Goal: Task Accomplishment & Management: Use online tool/utility

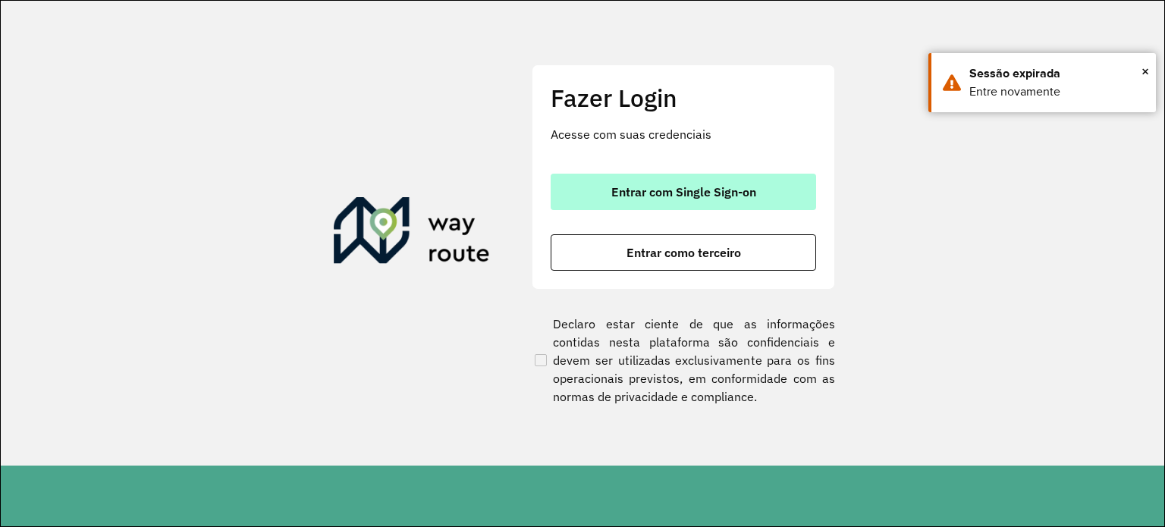
click at [737, 196] on span "Entrar com Single Sign-on" at bounding box center [683, 192] width 145 height 12
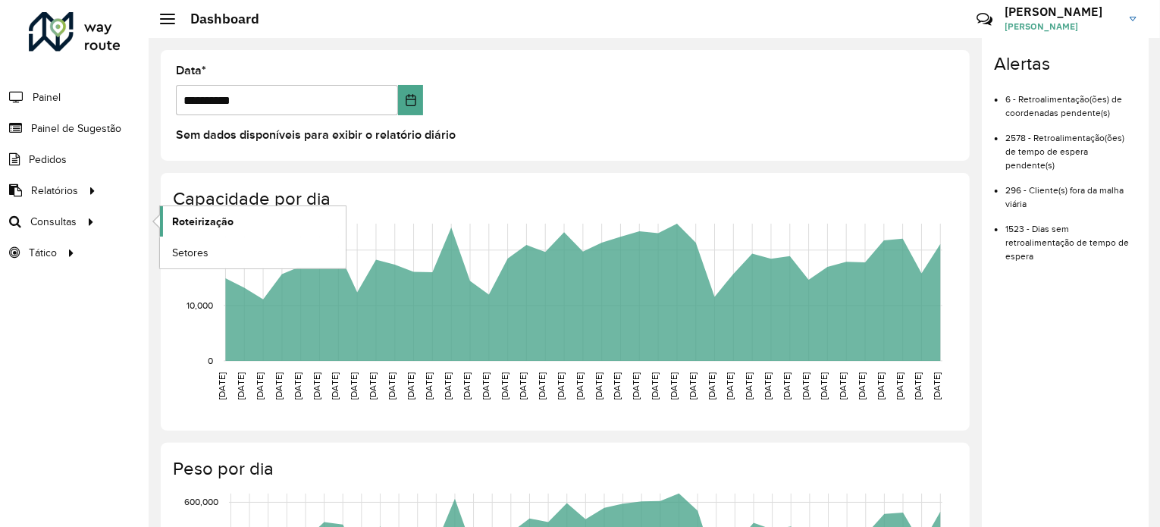
click at [209, 217] on span "Roteirização" at bounding box center [202, 222] width 61 height 16
click at [57, 130] on span "Painel de Sugestão" at bounding box center [78, 129] width 95 height 16
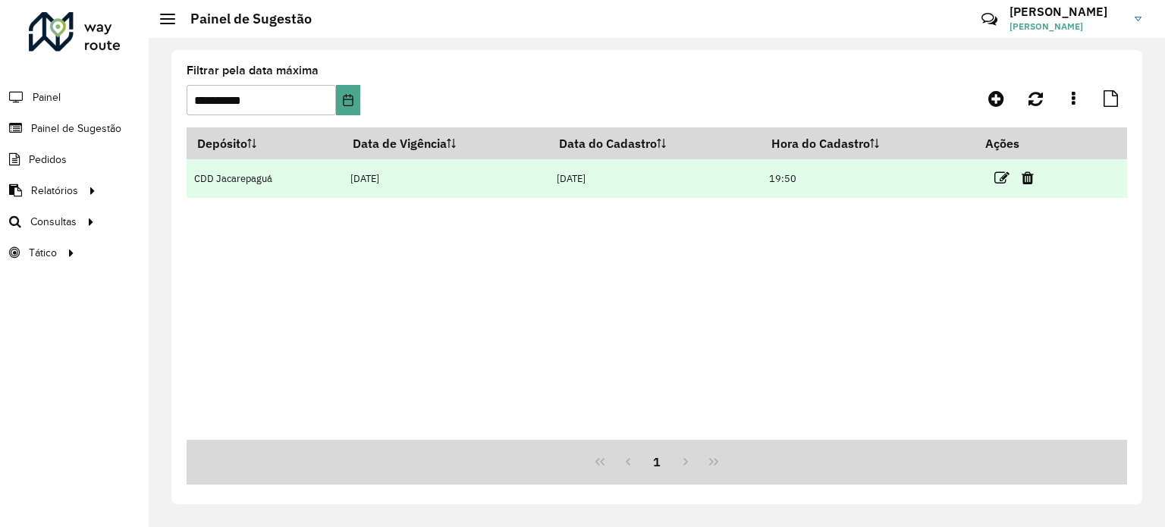
click at [309, 185] on td "CDD Jacarepaguá" at bounding box center [264, 178] width 155 height 39
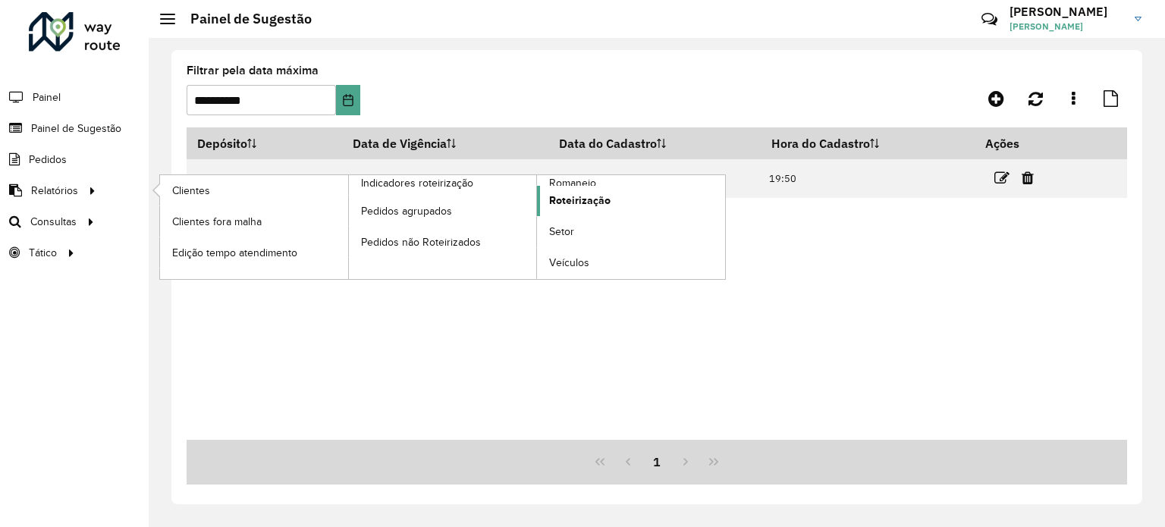
click at [586, 196] on span "Roteirização" at bounding box center [579, 201] width 61 height 16
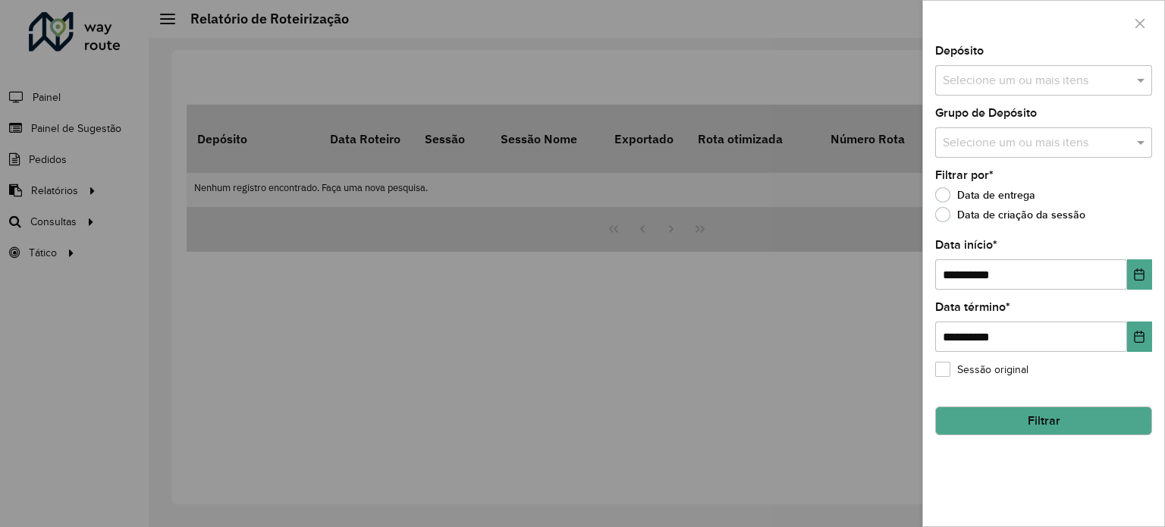
click at [1042, 94] on div "Selecione um ou mais itens" at bounding box center [1043, 80] width 217 height 30
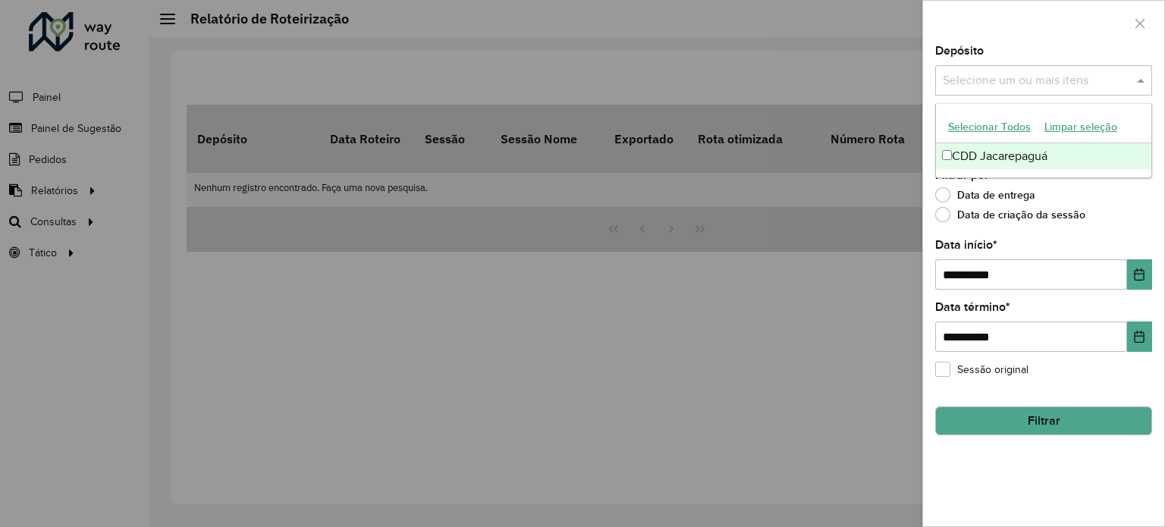
click at [996, 155] on div "CDD Jacarepaguá" at bounding box center [1043, 156] width 215 height 26
click at [856, 181] on div at bounding box center [582, 263] width 1165 height 527
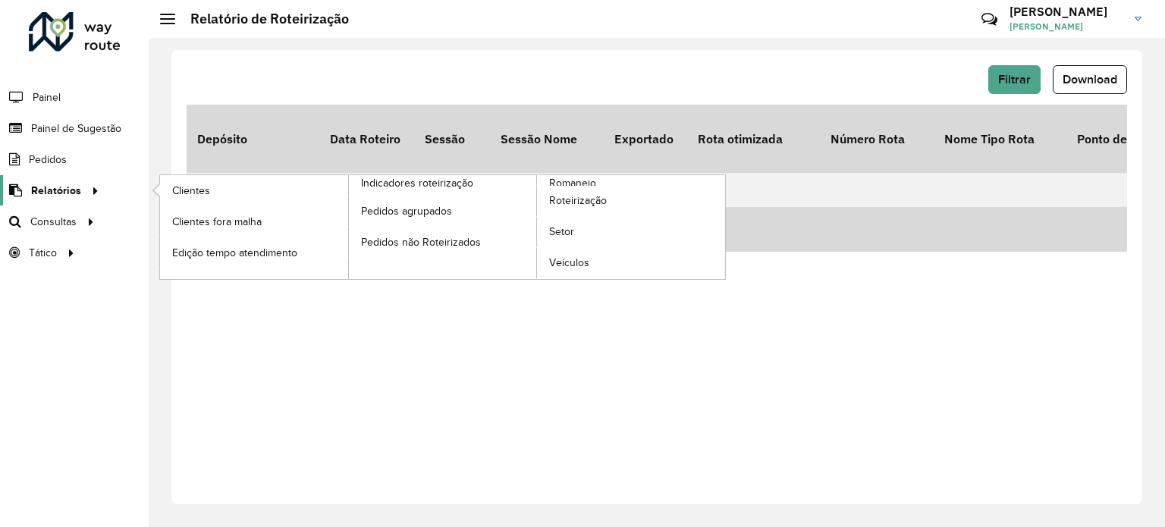
click at [32, 193] on span "Relatórios" at bounding box center [56, 191] width 50 height 16
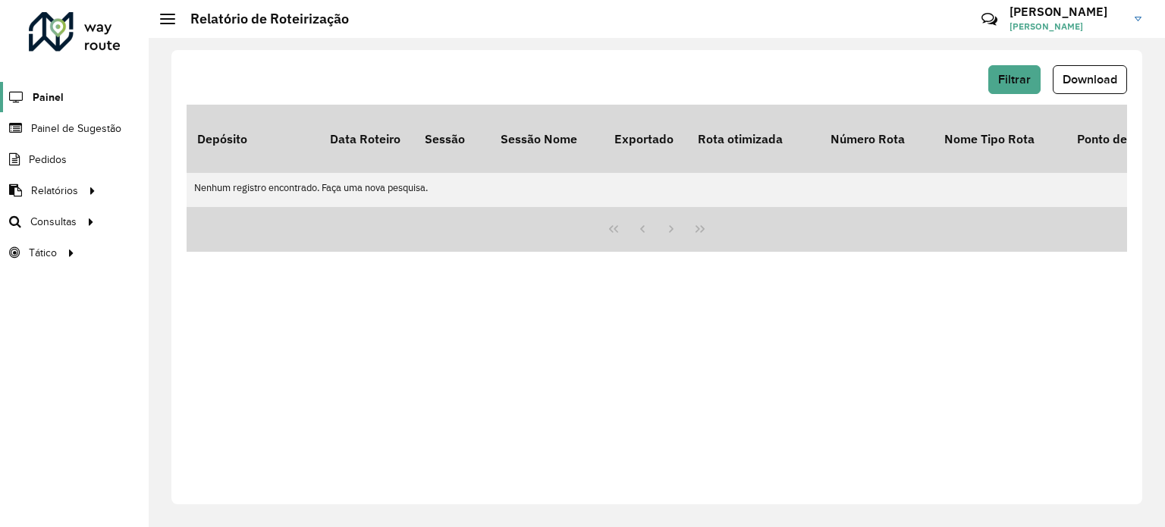
click at [42, 99] on span "Painel" at bounding box center [48, 97] width 31 height 16
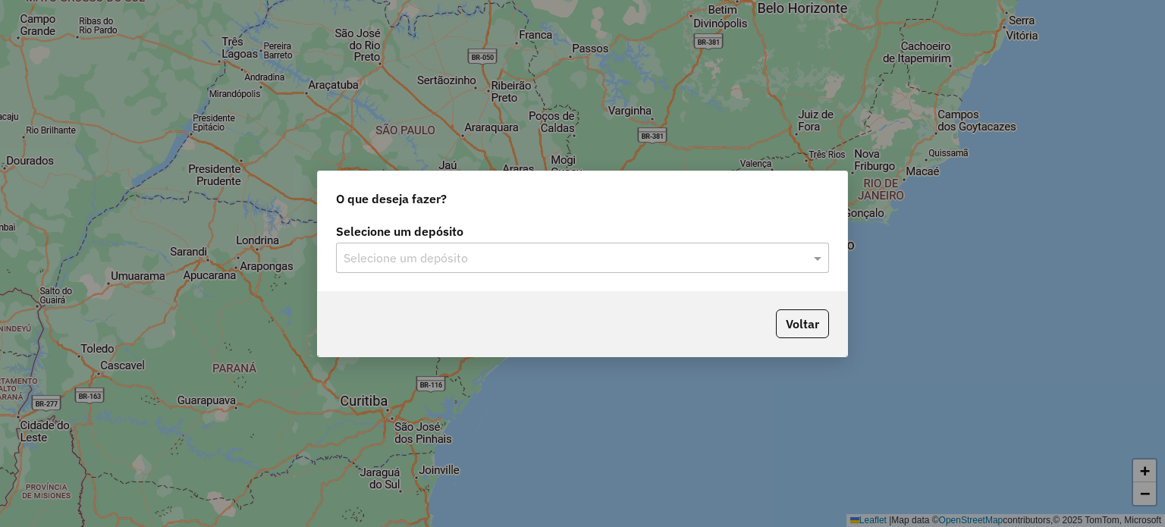
click at [510, 256] on input "text" at bounding box center [567, 259] width 447 height 18
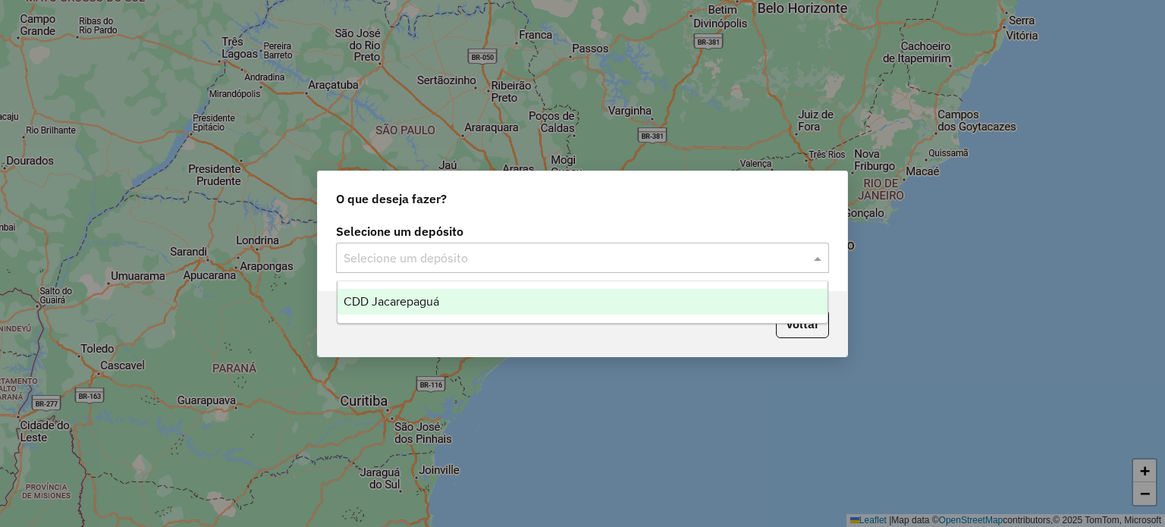
click at [485, 300] on div "CDD Jacarepaguá" at bounding box center [583, 302] width 491 height 26
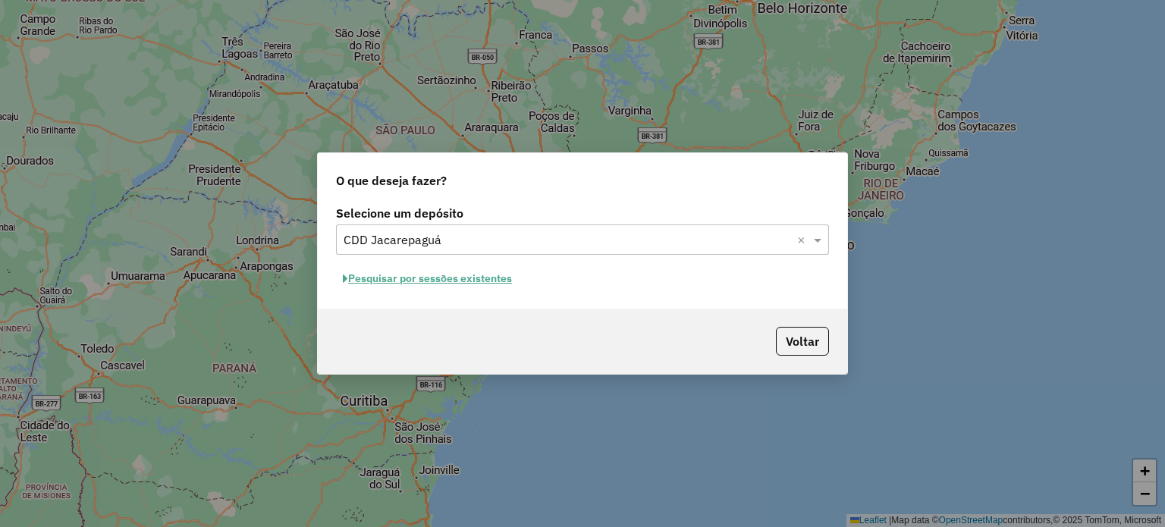
click at [432, 281] on button "Pesquisar por sessões existentes" at bounding box center [427, 279] width 183 height 24
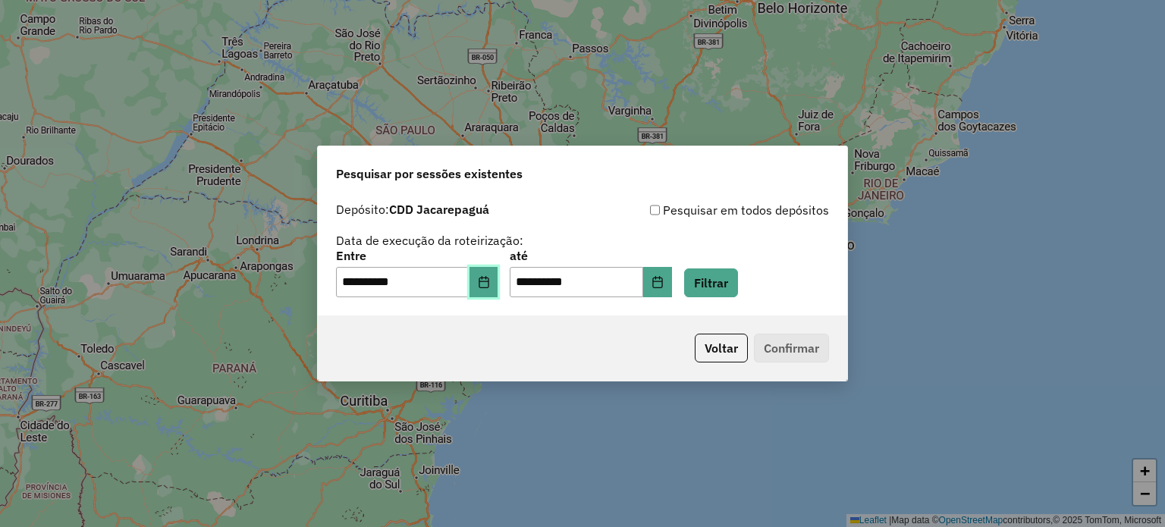
click at [490, 284] on icon "Choose Date" at bounding box center [484, 282] width 12 height 12
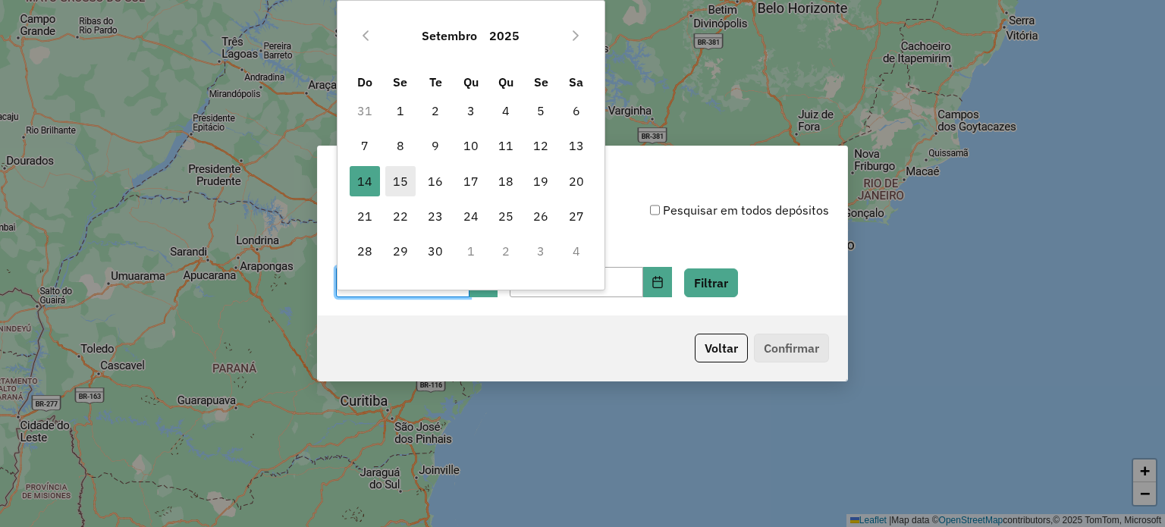
click at [403, 184] on span "15" at bounding box center [400, 181] width 30 height 30
type input "**********"
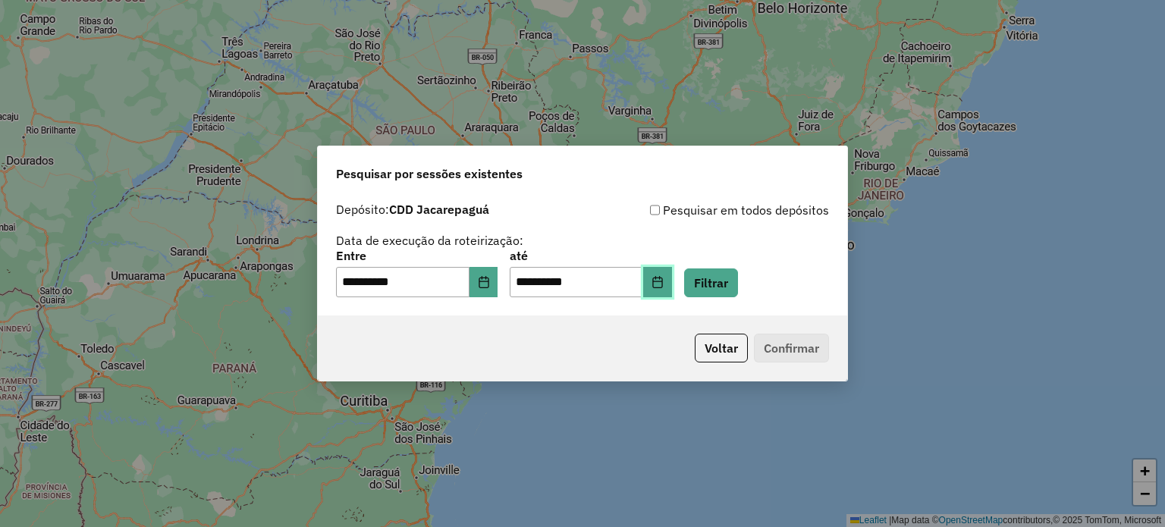
click at [672, 287] on button "Choose Date" at bounding box center [657, 282] width 29 height 30
click at [631, 344] on div "Voltar Confirmar" at bounding box center [582, 348] width 529 height 65
click at [738, 295] on button "Filtrar" at bounding box center [711, 282] width 54 height 29
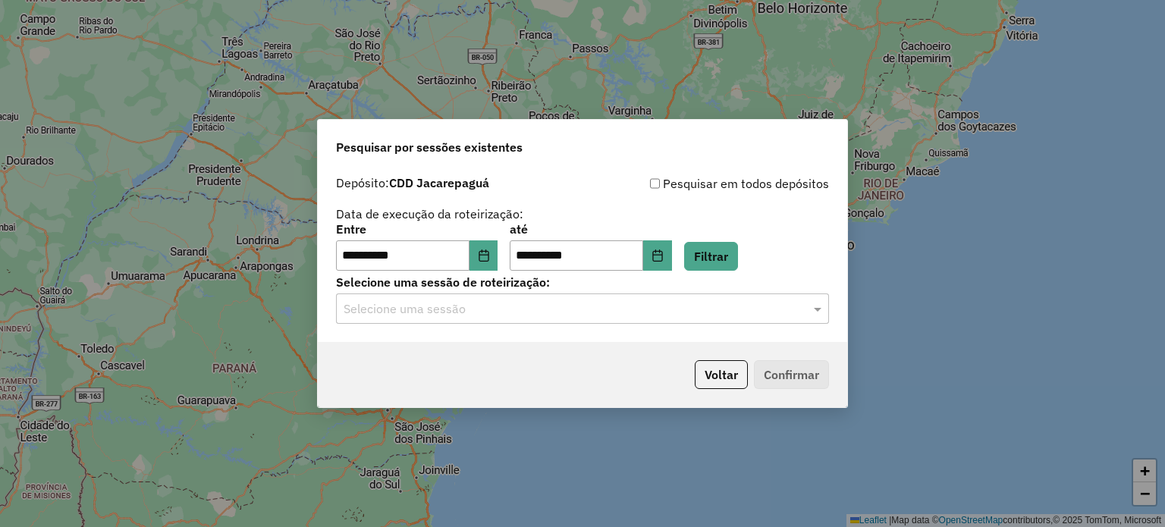
click at [593, 318] on input "text" at bounding box center [567, 309] width 447 height 18
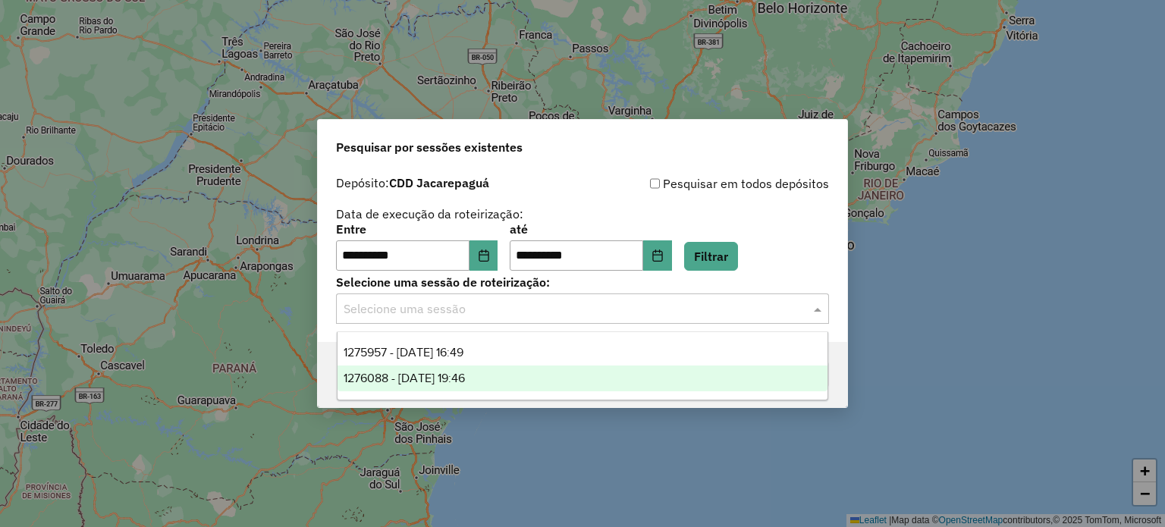
click at [465, 382] on span "1276088 - [DATE] 19:46" at bounding box center [404, 378] width 121 height 13
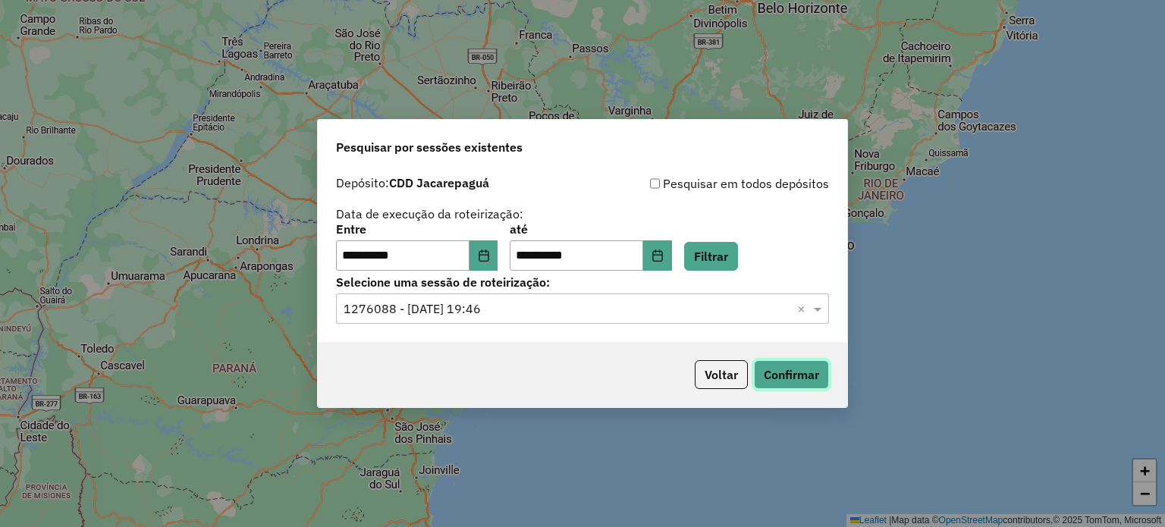
click at [783, 369] on button "Confirmar" at bounding box center [791, 374] width 75 height 29
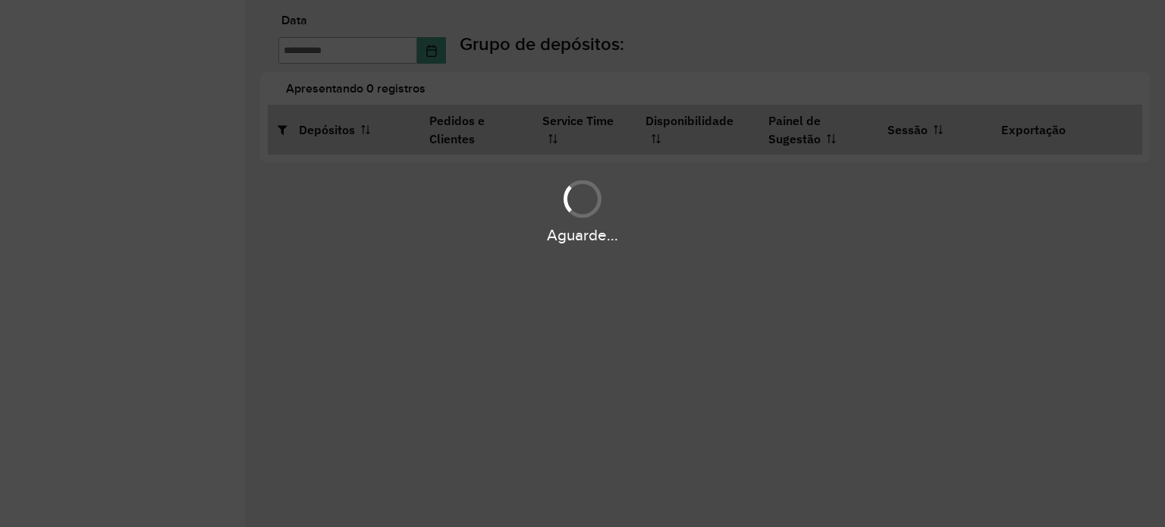
type input "**********"
